Goal: Information Seeking & Learning: Learn about a topic

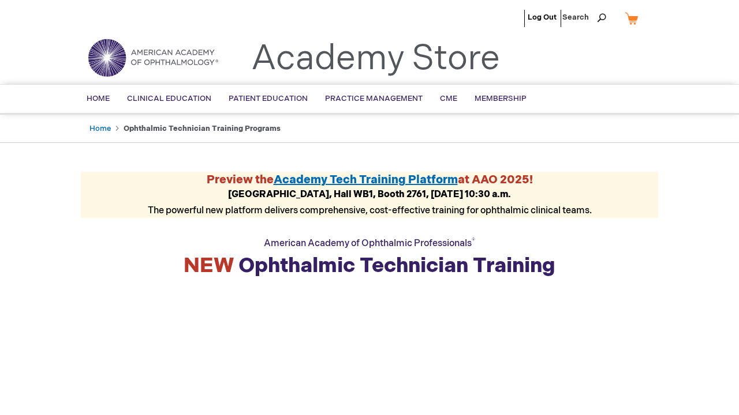
scroll to position [2477, 0]
